Goal: Information Seeking & Learning: Check status

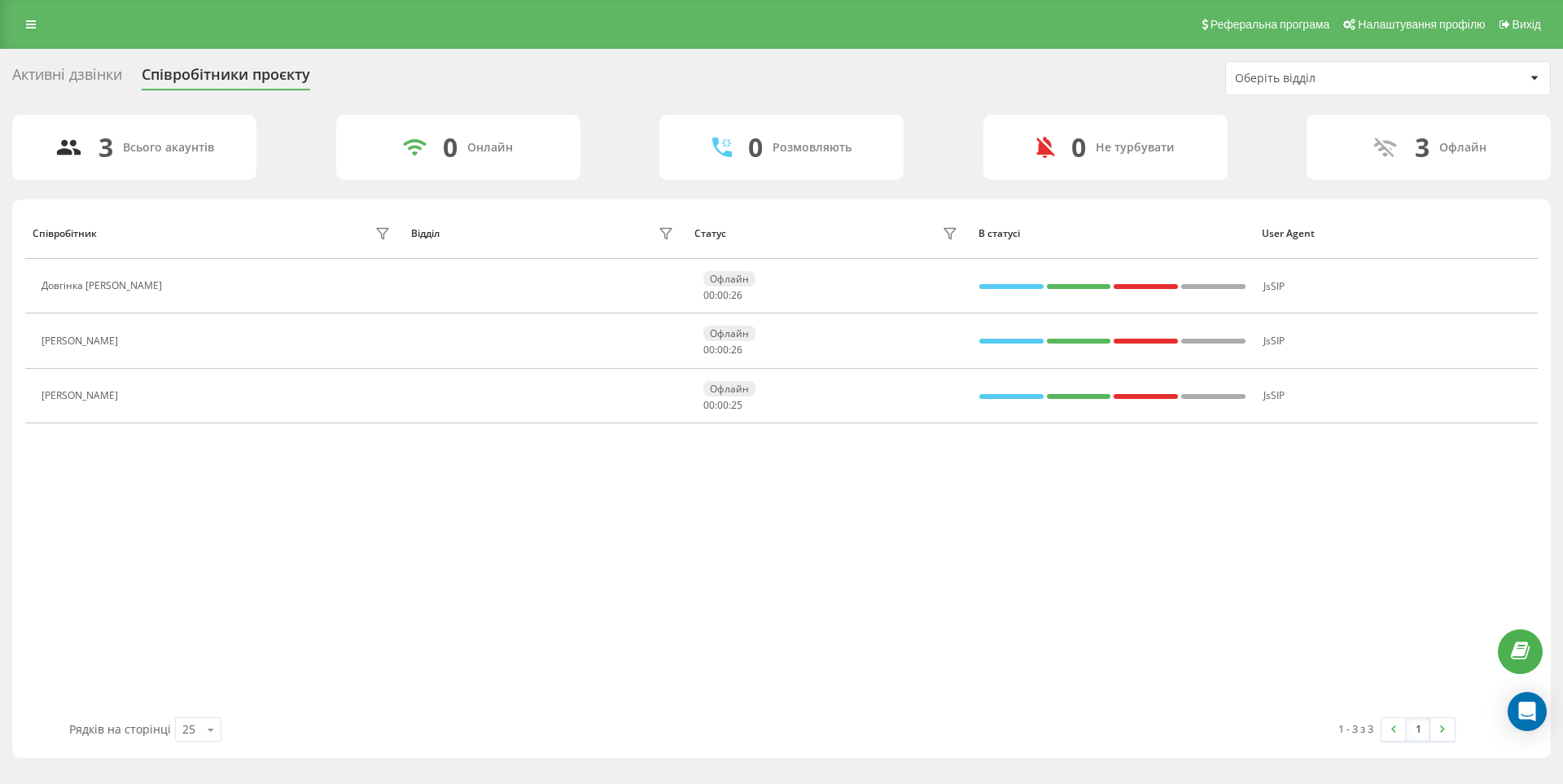
click at [64, 76] on div "Активні дзвінки" at bounding box center [67, 79] width 110 height 25
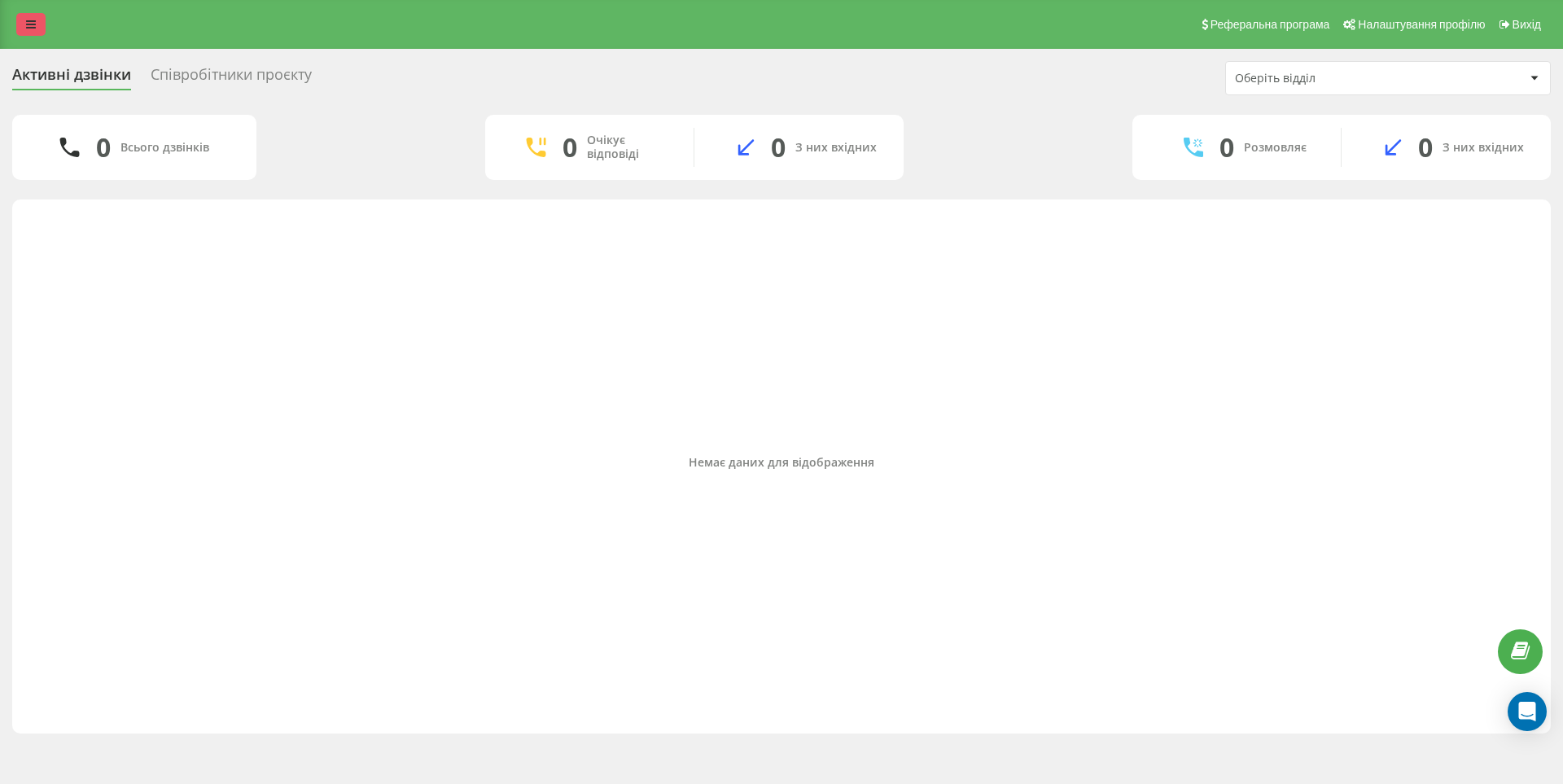
click at [35, 27] on icon at bounding box center [31, 24] width 10 height 12
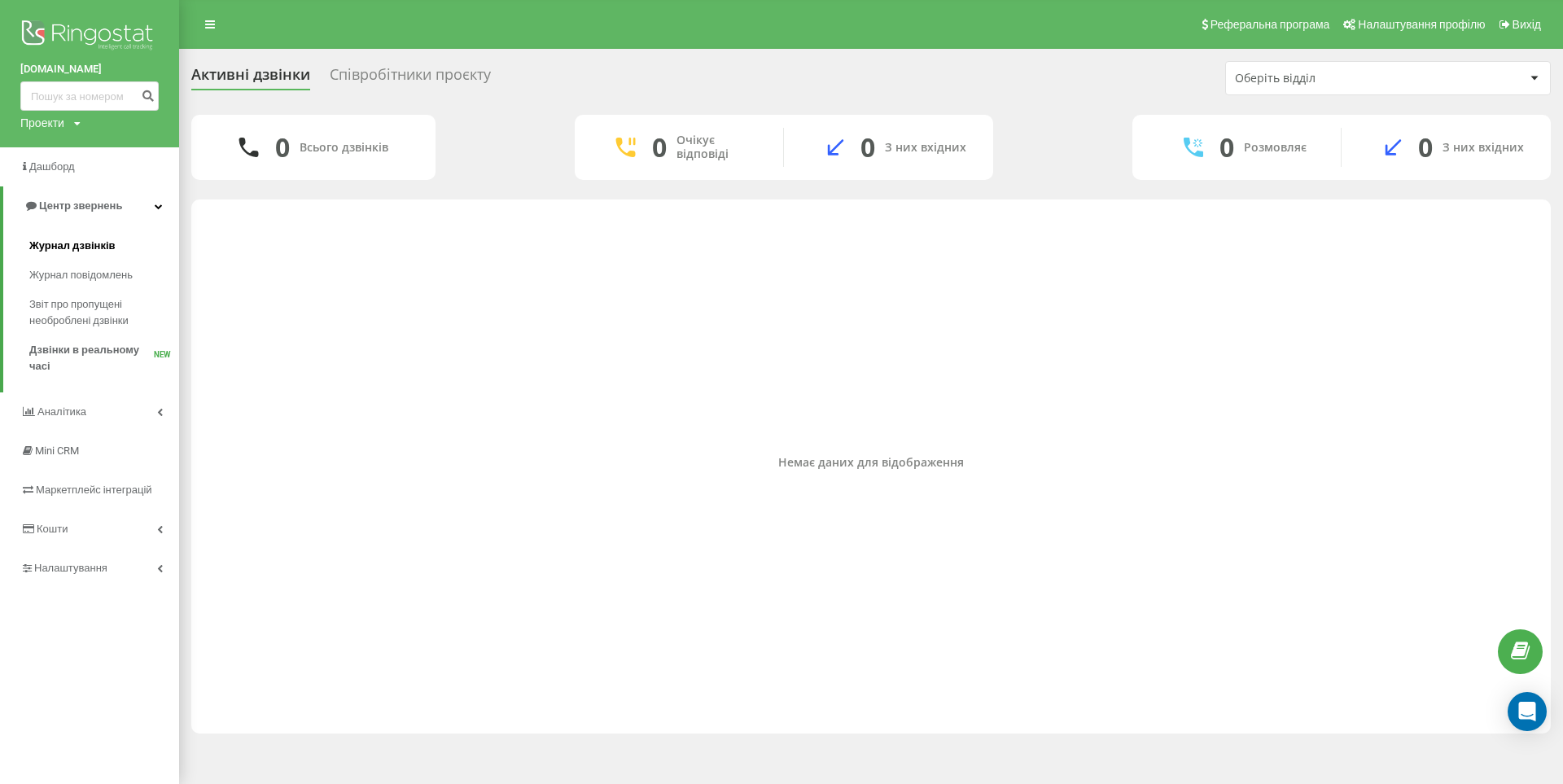
click at [84, 243] on span "Журнал дзвінків" at bounding box center [72, 246] width 86 height 17
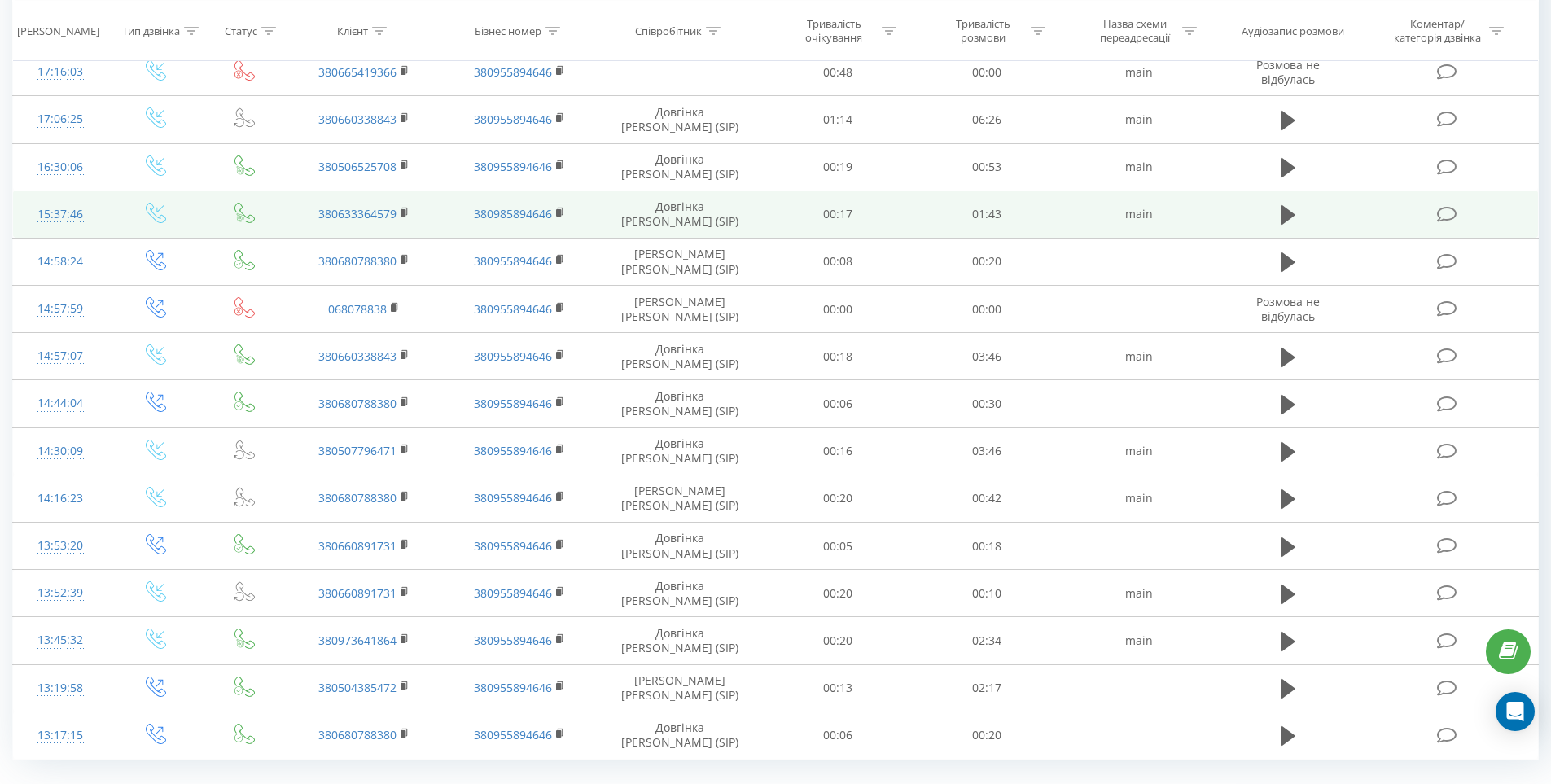
scroll to position [1292, 0]
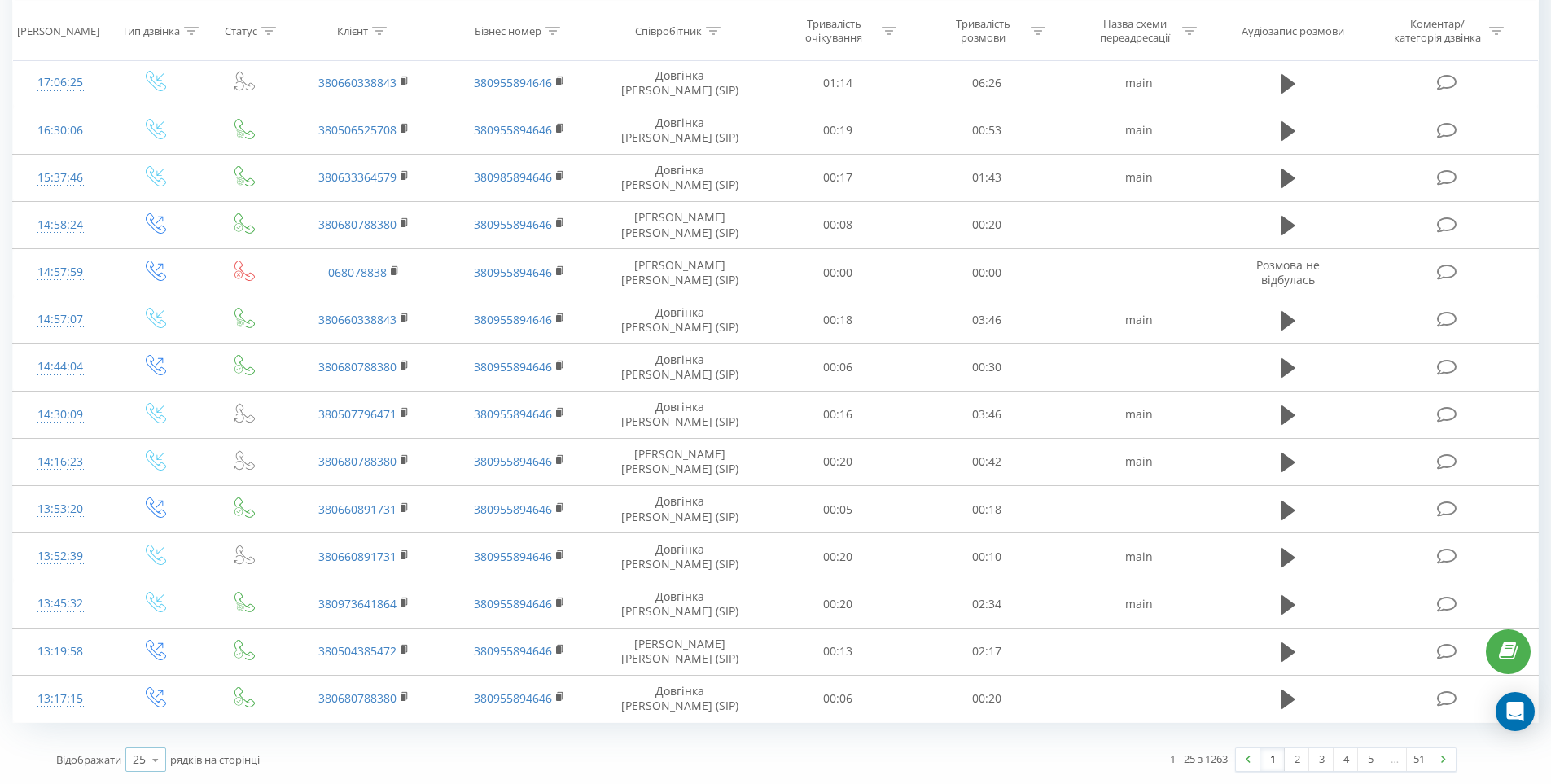
click at [159, 761] on icon at bounding box center [155, 760] width 24 height 32
click at [154, 716] on div "50" at bounding box center [145, 713] width 39 height 23
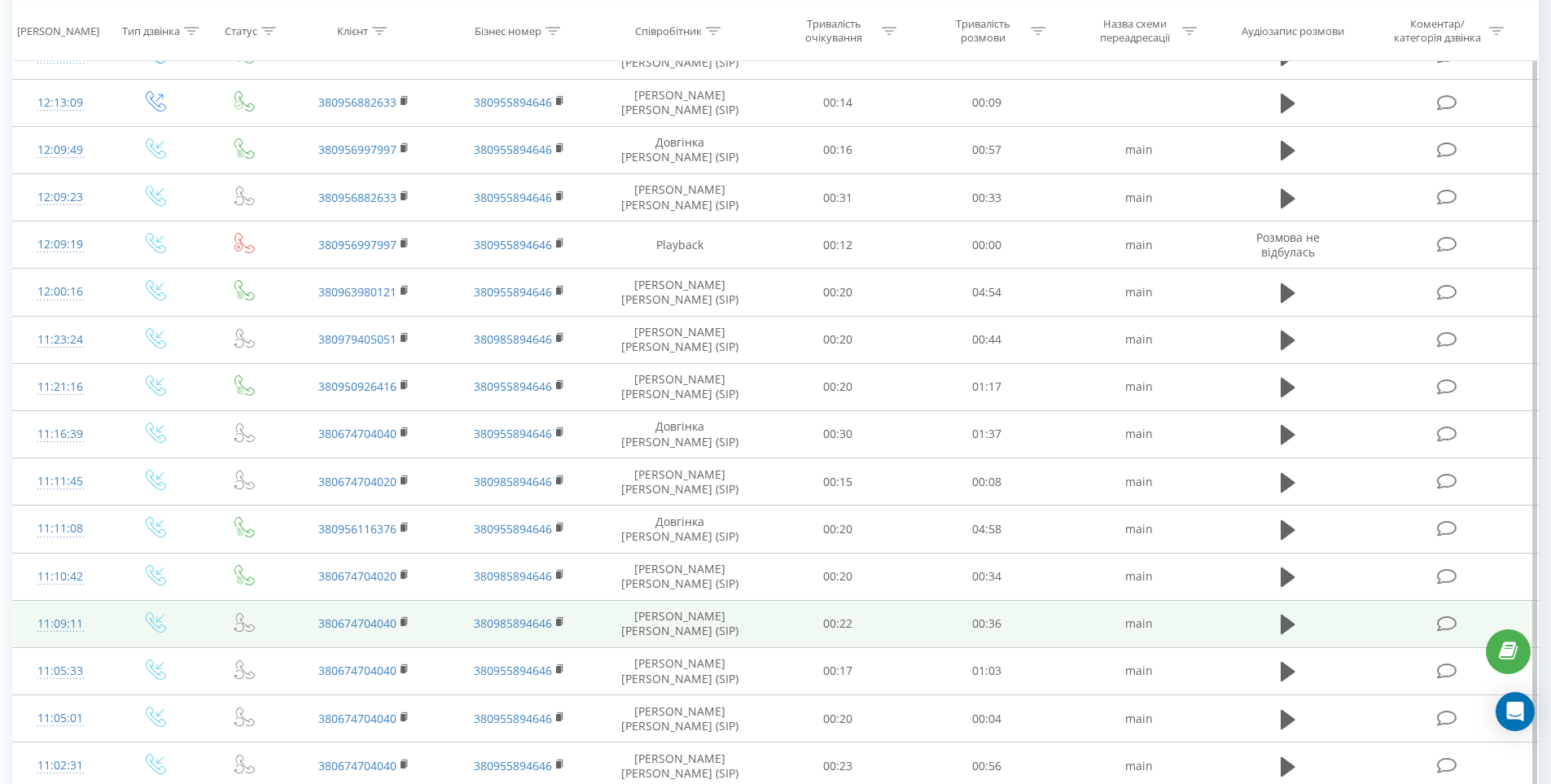
scroll to position [2313, 0]
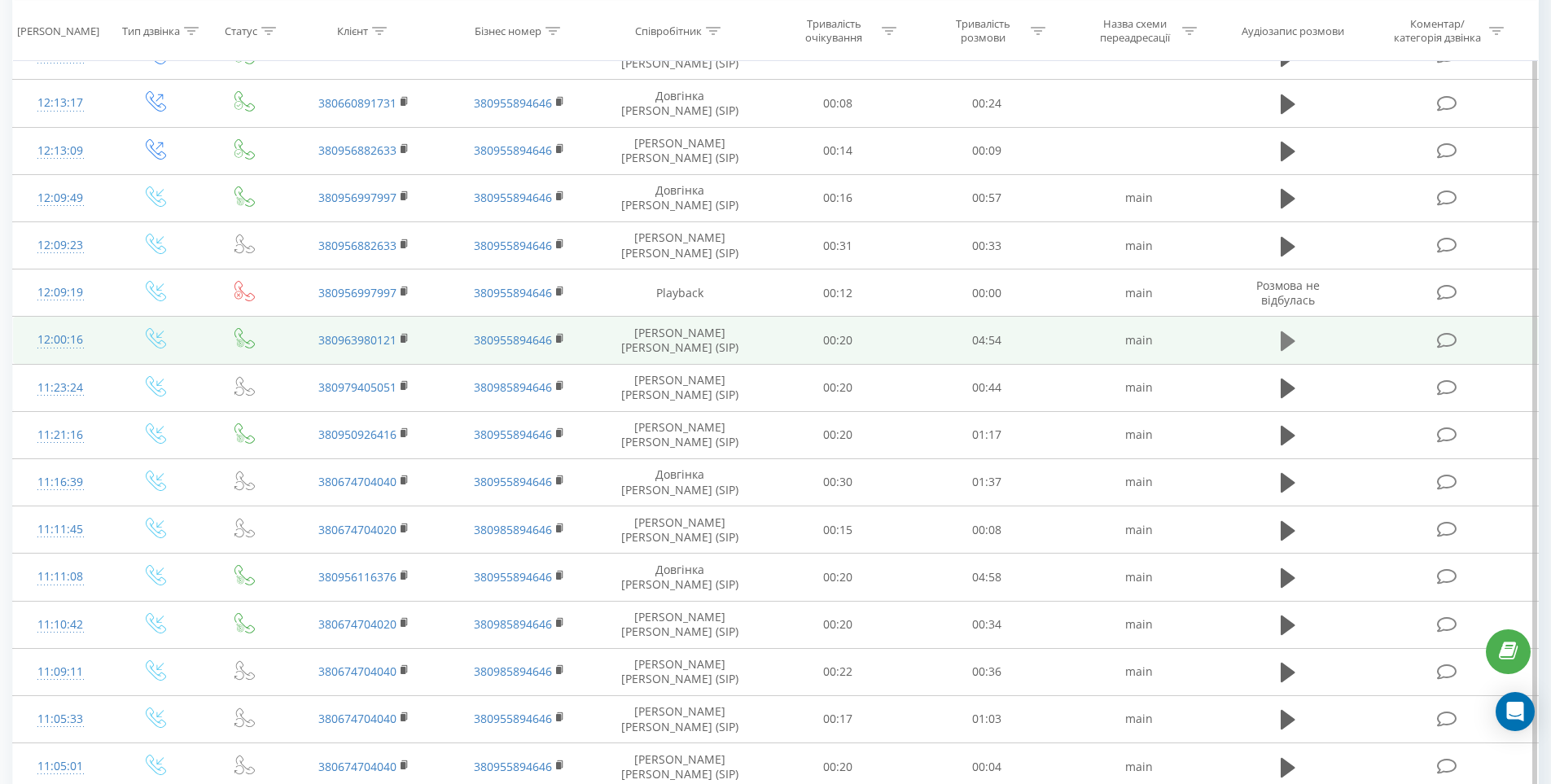
click at [1291, 338] on icon at bounding box center [1288, 341] width 15 height 20
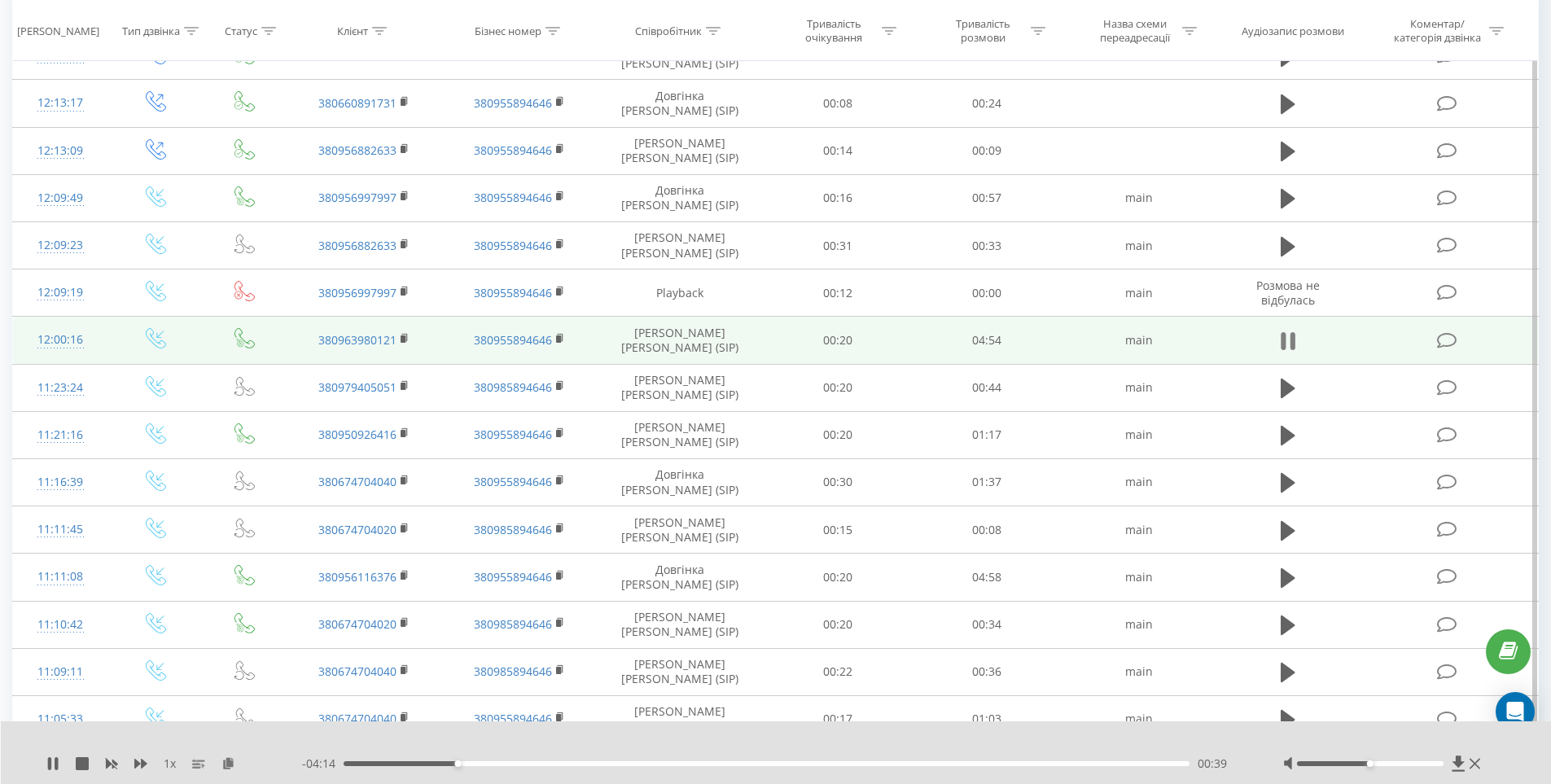
click at [1291, 343] on icon at bounding box center [1292, 341] width 5 height 18
click at [399, 340] on td "380963980121" at bounding box center [364, 340] width 155 height 47
click at [401, 340] on icon at bounding box center [405, 338] width 9 height 12
